Goal: Transaction & Acquisition: Purchase product/service

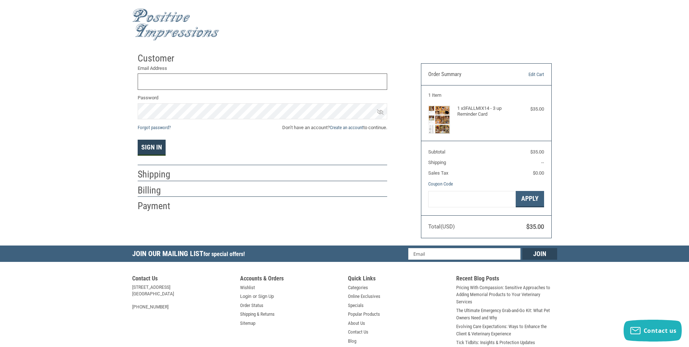
type input "[EMAIL_ADDRESS][DOMAIN_NAME]"
click at [152, 146] on button "Sign In" at bounding box center [152, 148] width 28 height 16
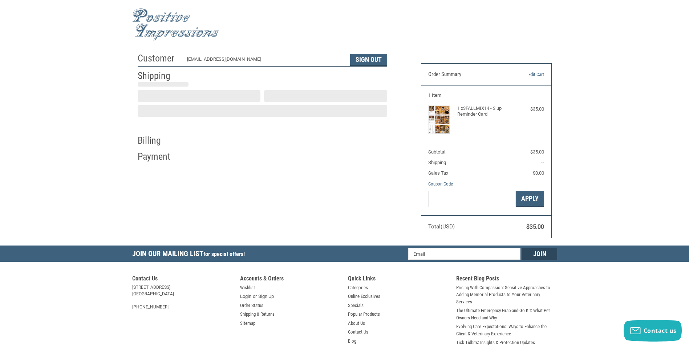
select select "US"
select select "AR"
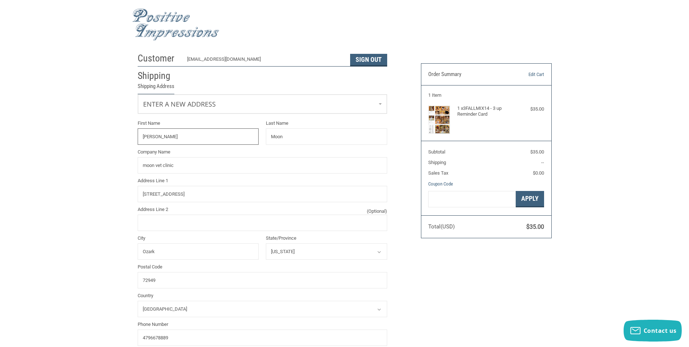
type input "[PERSON_NAME]"
type input "Moon"
type input "moon vet clinic"
type input "1135 W. Hwy 64"
type input "Ozark"
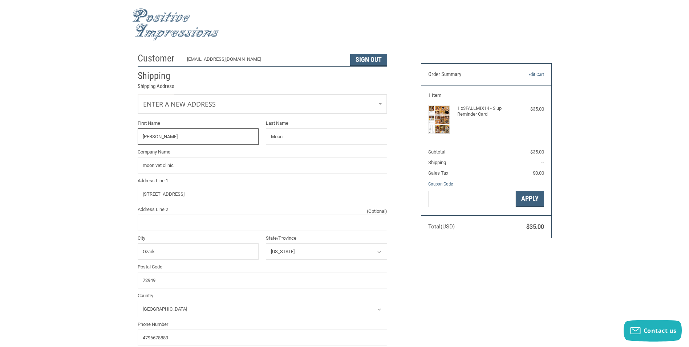
select select "AR"
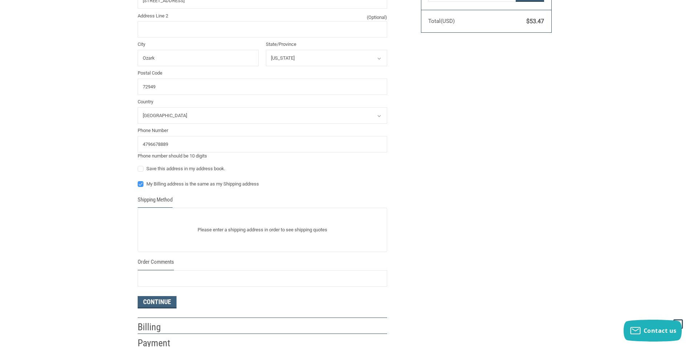
scroll to position [218, 0]
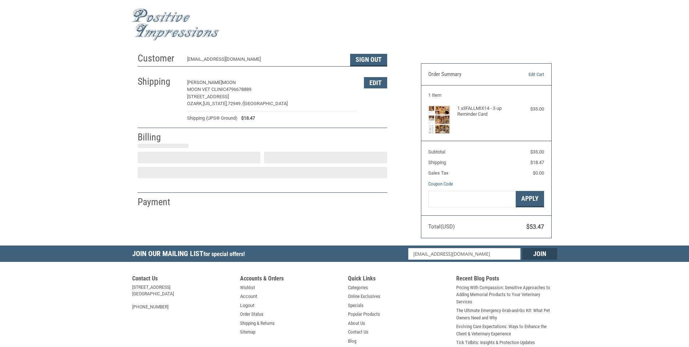
select select "US"
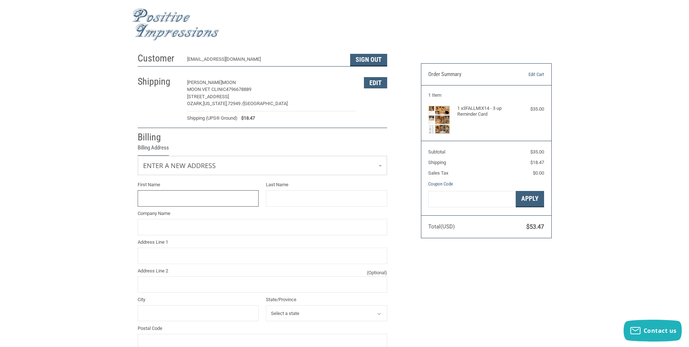
scroll to position [59, 0]
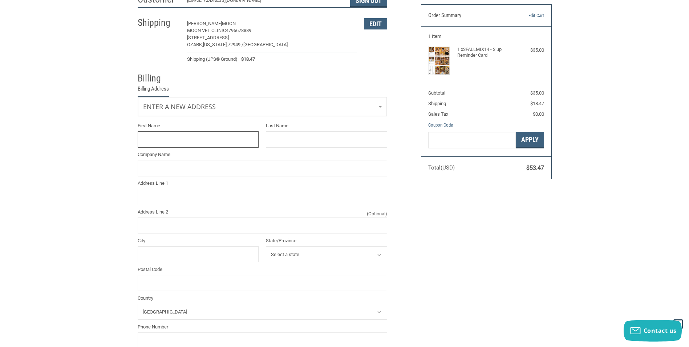
click at [160, 142] on input "First Name" at bounding box center [198, 139] width 121 height 16
type input "[PERSON_NAME]"
type input "Moon"
type input "[STREET_ADDRESS]"
type input "OZARK"
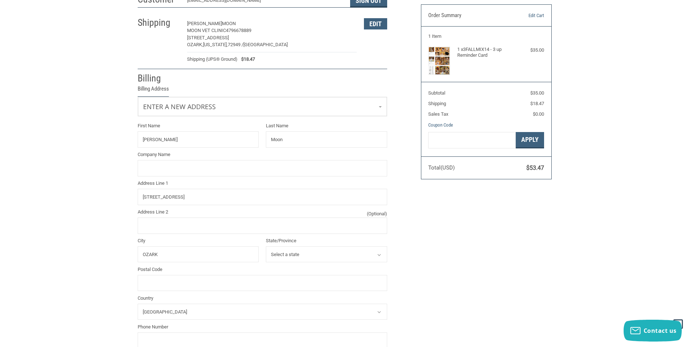
select select "AR"
type input "72949"
type input "4796678889"
type input "[PERSON_NAME]"
type input "MOON"
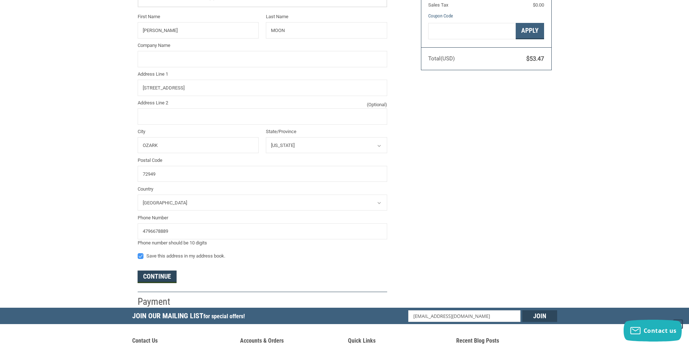
click at [169, 275] on button "Continue" at bounding box center [157, 276] width 39 height 12
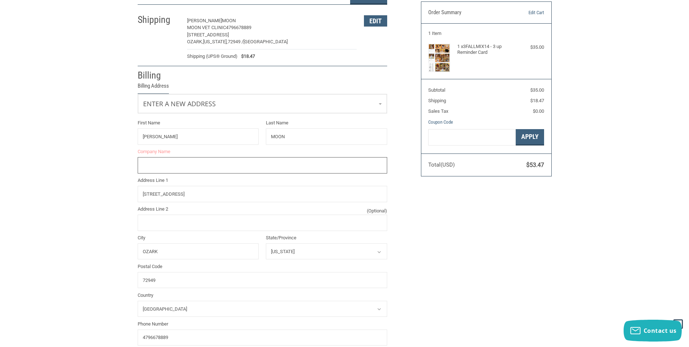
scroll to position [49, 0]
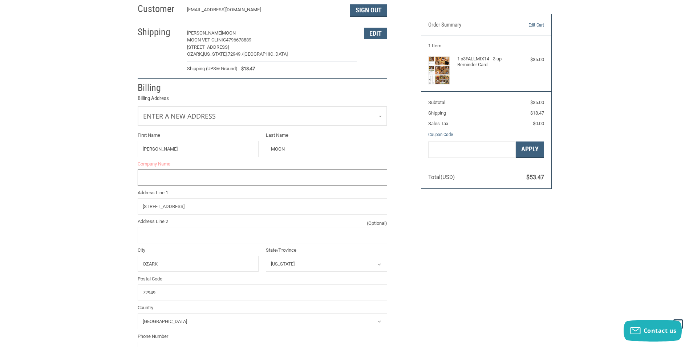
click at [214, 174] on input "Company Name" at bounding box center [263, 177] width 250 height 16
type input "MOON VETERINARY CLINIC"
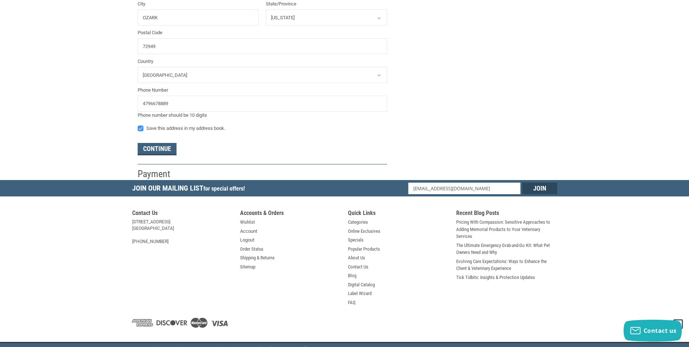
scroll to position [303, 0]
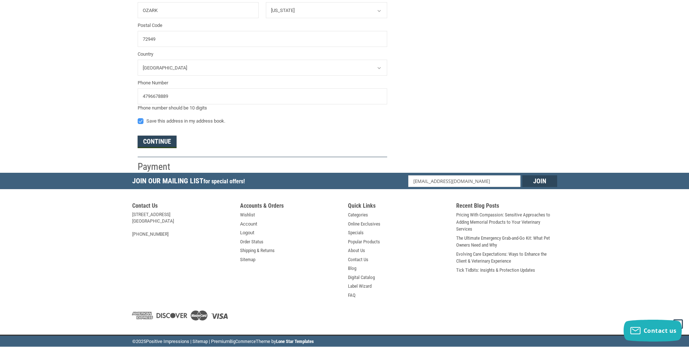
click at [152, 141] on button "Continue" at bounding box center [157, 142] width 39 height 12
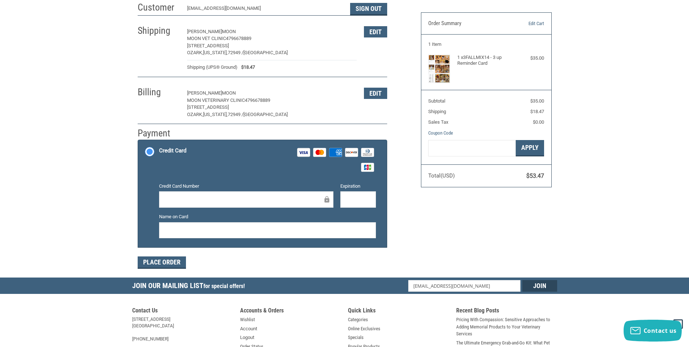
scroll to position [33, 0]
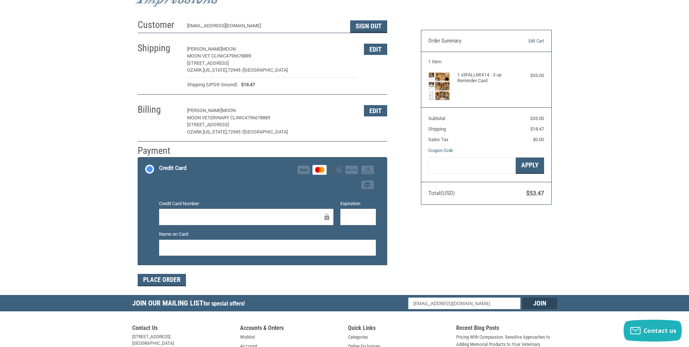
click at [250, 251] on iframe at bounding box center [267, 247] width 207 height 8
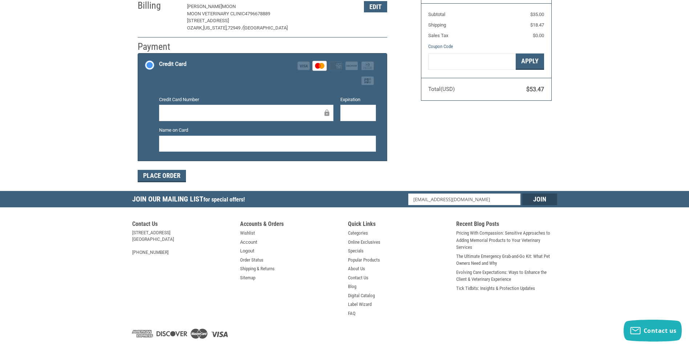
scroll to position [156, 0]
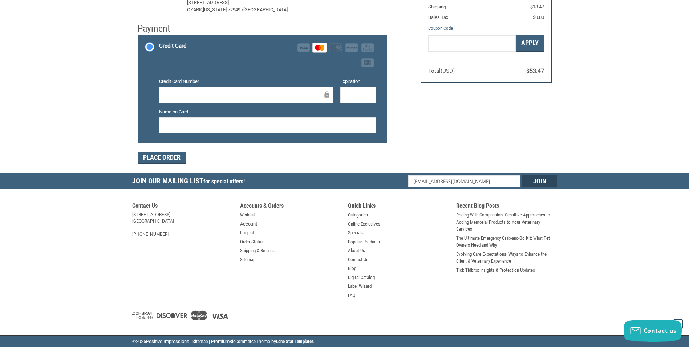
click at [193, 130] on div at bounding box center [267, 125] width 217 height 16
click at [169, 156] on button "Place Order" at bounding box center [162, 158] width 48 height 12
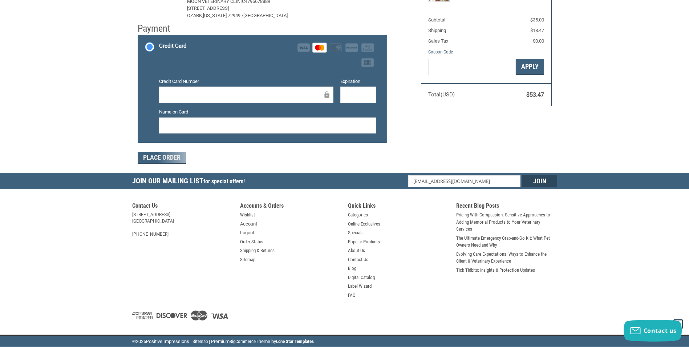
scroll to position [72, 0]
